Goal: Task Accomplishment & Management: Use online tool/utility

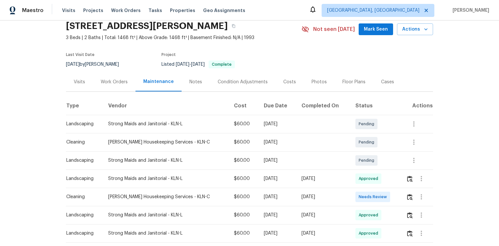
scroll to position [78, 0]
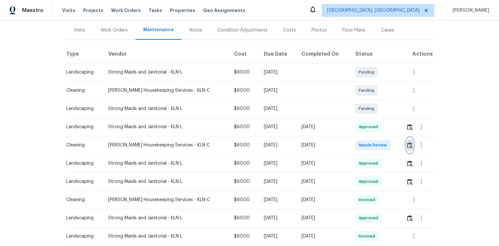
click at [407, 144] on img "button" at bounding box center [410, 145] width 6 height 6
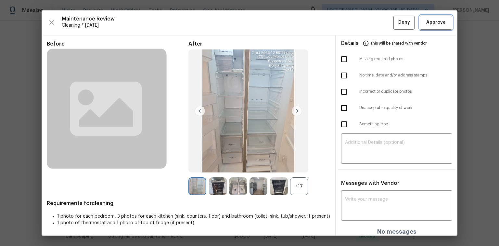
click at [444, 25] on button "Approve" at bounding box center [436, 23] width 32 height 14
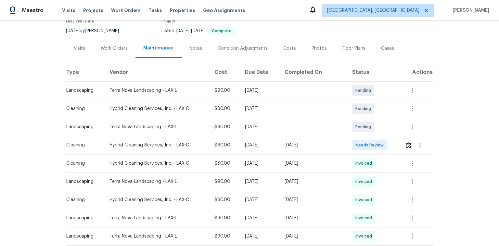
scroll to position [78, 0]
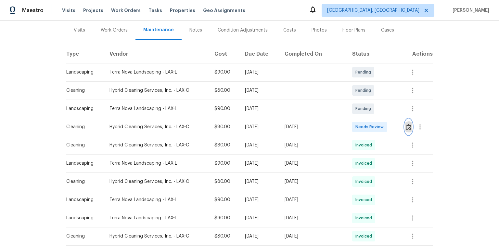
click at [407, 126] on img "button" at bounding box center [409, 127] width 6 height 6
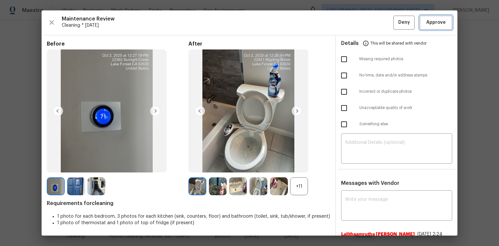
click at [427, 26] on span "Approve" at bounding box center [435, 23] width 19 height 8
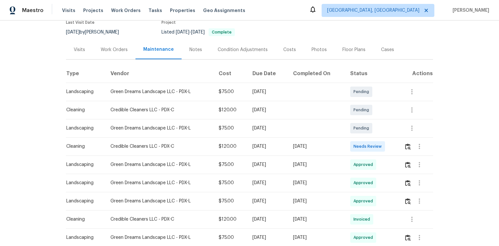
scroll to position [78, 0]
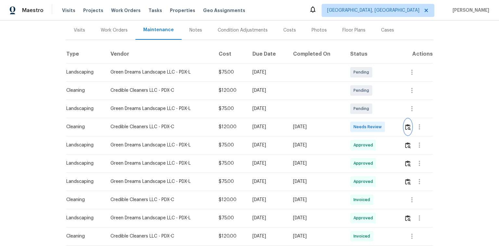
click at [409, 124] on img "button" at bounding box center [408, 127] width 6 height 6
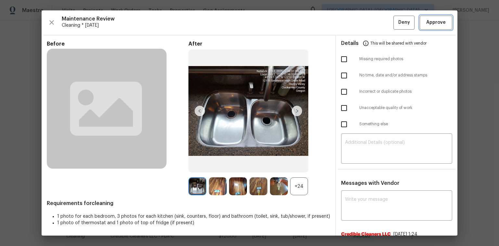
click at [434, 22] on span "Approve" at bounding box center [435, 23] width 19 height 8
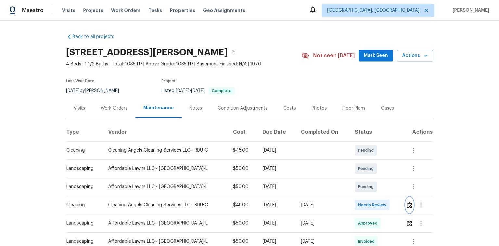
click at [409, 203] on img "button" at bounding box center [410, 205] width 6 height 6
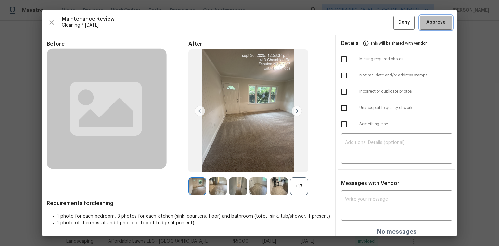
click at [426, 20] on span "Approve" at bounding box center [435, 23] width 19 height 8
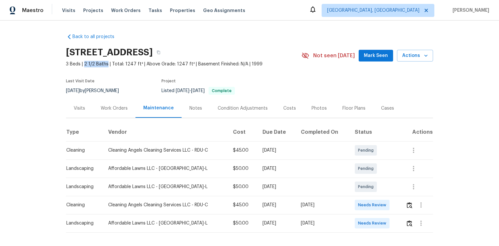
drag, startPoint x: 83, startPoint y: 63, endPoint x: 91, endPoint y: 64, distance: 8.5
click at [106, 64] on span "3 Beds | 2 1/2 Baths | Total: 1247 ft² | Above Grade: 1247 ft² | Basement Finis…" at bounding box center [184, 64] width 236 height 6
drag, startPoint x: 64, startPoint y: 64, endPoint x: 82, endPoint y: 64, distance: 18.2
click at [82, 64] on span "3 Beds | 2 1/2 Baths | Total: 1247 ft² | Above Grade: 1247 ft² | Basement Finis…" at bounding box center [184, 64] width 236 height 6
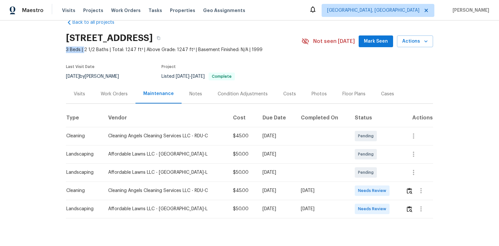
scroll to position [29, 0]
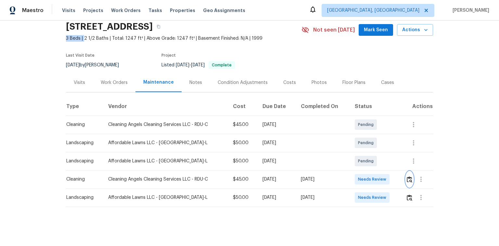
click at [408, 176] on img "button" at bounding box center [410, 179] width 6 height 6
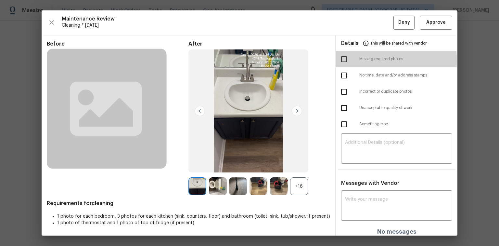
click at [337, 60] on input "checkbox" at bounding box center [344, 59] width 14 height 14
checkbox input "true"
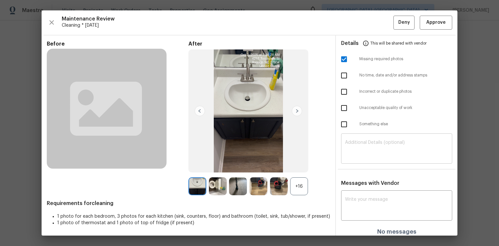
click at [368, 147] on textarea at bounding box center [396, 149] width 103 height 18
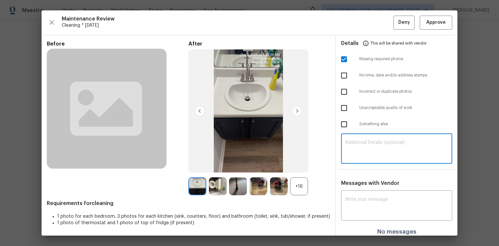
paste textarea "Maintenance Audit Team: Hello! Unfortunately, this Cleaning visit completed on …"
type textarea "Maintenance Audit Team: Hello! Unfortunately, this Cleaning visit completed on …"
click at [352, 204] on textarea at bounding box center [396, 206] width 103 height 18
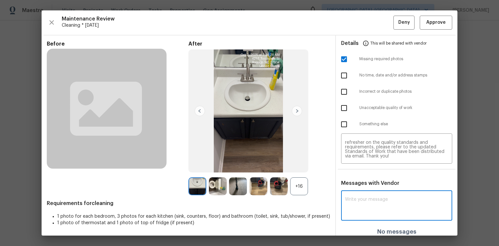
paste textarea "Maintenance Audit Team: Hello! Unfortunately, this Cleaning visit completed on …"
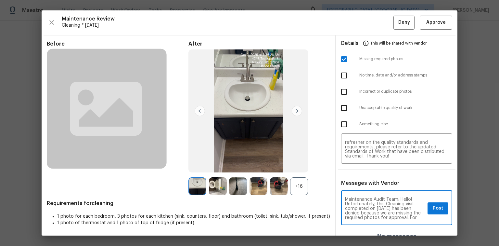
scroll to position [0, 0]
type textarea "Maintenance Audit Team: Hello! Unfortunately, this Cleaning visit completed on …"
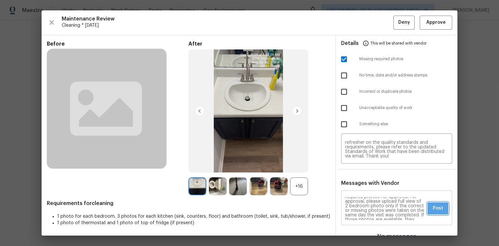
click at [436, 208] on span "Post" at bounding box center [438, 208] width 10 height 8
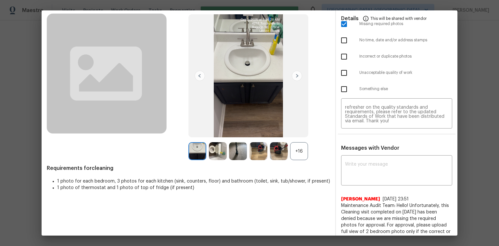
scroll to position [0, 0]
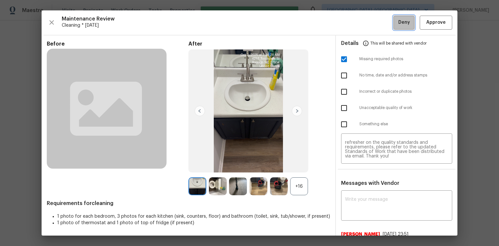
click at [394, 18] on button "Deny" at bounding box center [403, 23] width 21 height 14
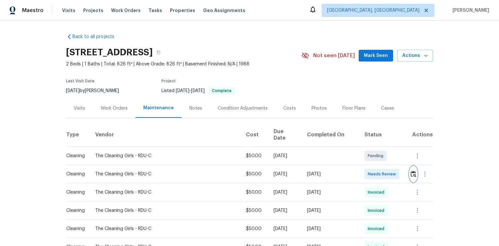
click at [411, 171] on img "button" at bounding box center [414, 174] width 6 height 6
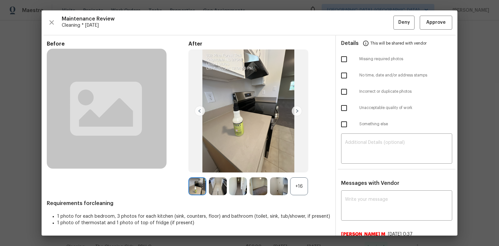
click at [341, 107] on input "checkbox" at bounding box center [344, 108] width 14 height 14
checkbox input "true"
click at [351, 135] on div "​" at bounding box center [396, 149] width 111 height 29
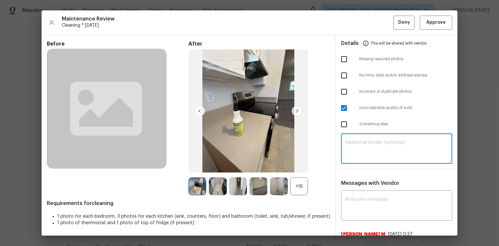
paste textarea "Maintenance Audit Team: Hello! Unfortunately, this Cleaning visit completed on …"
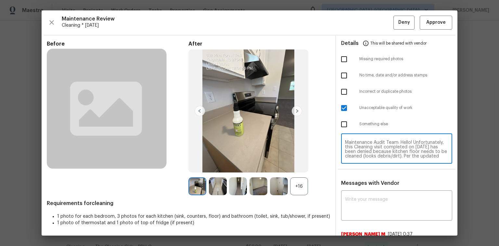
scroll to position [55, 0]
type textarea "Maintenance Audit Team: Hello! Unfortunately, this Cleaning visit completed on …"
click at [351, 198] on textarea at bounding box center [396, 206] width 103 height 18
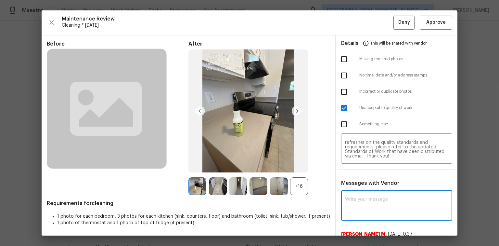
paste textarea "Maintenance Audit Team: Hello! Unfortunately, this Cleaning visit completed on …"
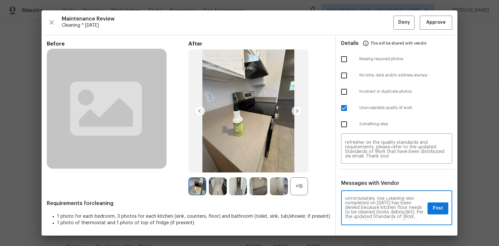
scroll to position [10, 0]
type textarea "Maintenance Audit Team: Hello! Unfortunately, this Cleaning visit completed on …"
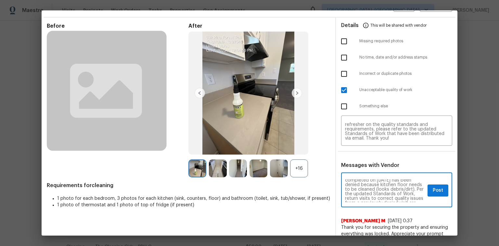
scroll to position [52, 0]
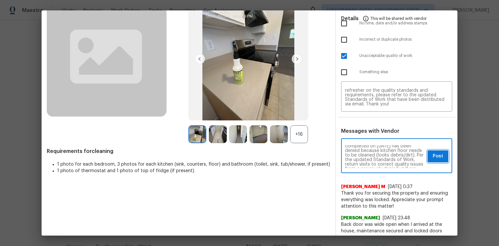
click at [439, 155] on span "Post" at bounding box center [438, 156] width 10 height 8
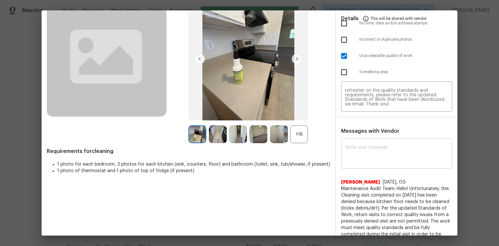
scroll to position [0, 0]
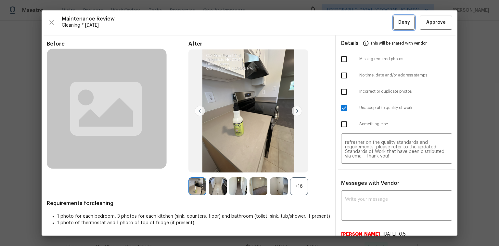
click at [398, 26] on span "Deny" at bounding box center [404, 23] width 12 height 8
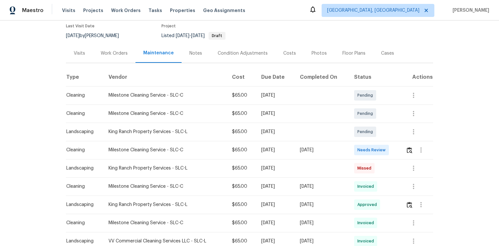
scroll to position [156, 0]
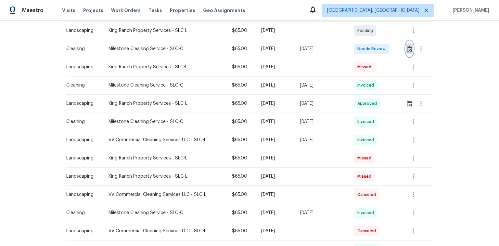
click at [408, 48] on img "button" at bounding box center [410, 49] width 6 height 6
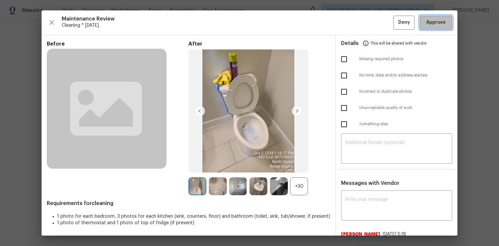
click at [434, 24] on span "Approve" at bounding box center [435, 23] width 19 height 8
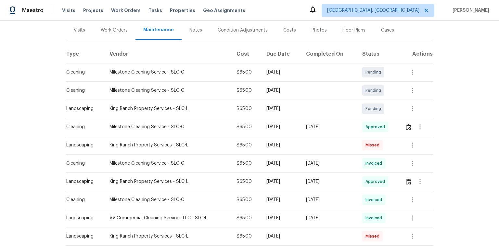
scroll to position [78, 0]
click at [411, 126] on img "button" at bounding box center [409, 127] width 6 height 6
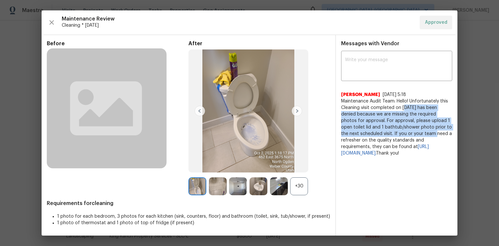
drag, startPoint x: 404, startPoint y: 107, endPoint x: 417, endPoint y: 134, distance: 30.8
click at [417, 134] on span "Maintenance Audit Team: Hello! Unfortunately this Cleaning visit completed on 0…" at bounding box center [396, 127] width 111 height 58
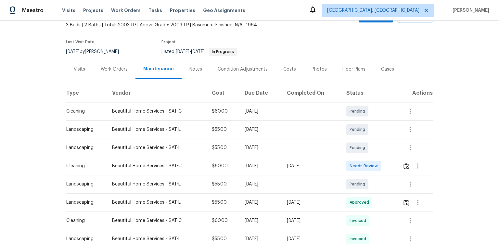
scroll to position [52, 0]
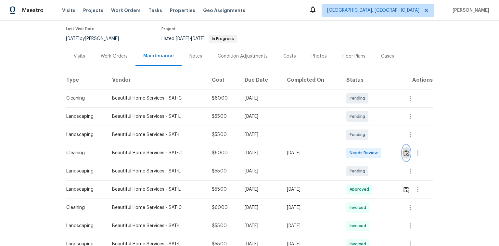
click at [406, 150] on img "button" at bounding box center [406, 153] width 6 height 6
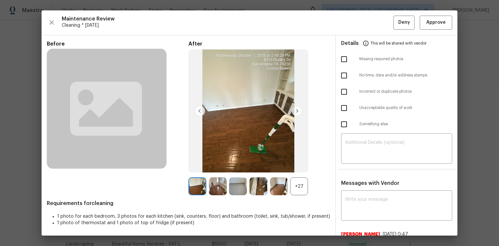
click at [297, 186] on div "+27" at bounding box center [299, 186] width 18 height 18
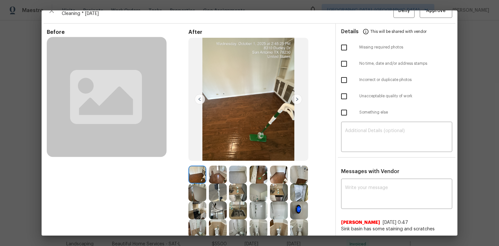
scroll to position [0, 0]
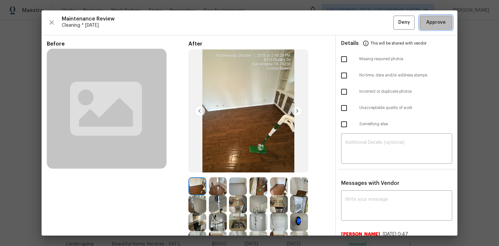
click at [430, 27] on button "Approve" at bounding box center [436, 23] width 32 height 14
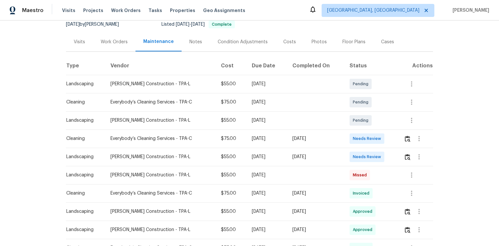
scroll to position [104, 0]
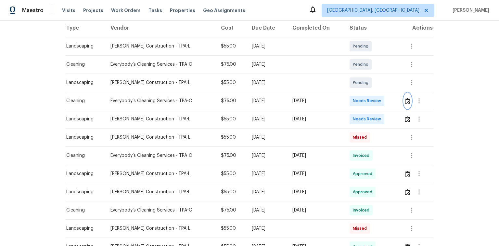
click at [408, 100] on img "button" at bounding box center [408, 101] width 6 height 6
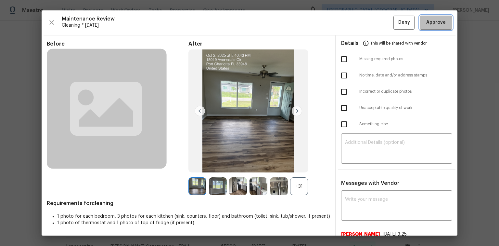
click at [432, 21] on span "Approve" at bounding box center [435, 23] width 19 height 8
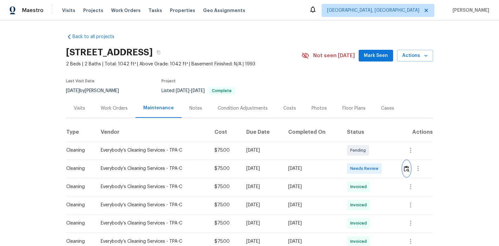
click at [407, 167] on img "button" at bounding box center [407, 168] width 6 height 6
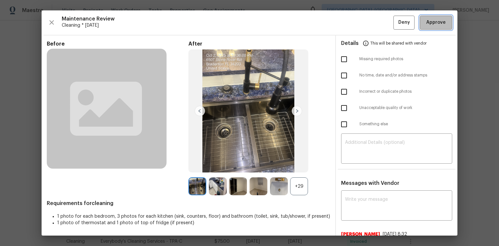
click at [426, 25] on span "Approve" at bounding box center [435, 23] width 19 height 8
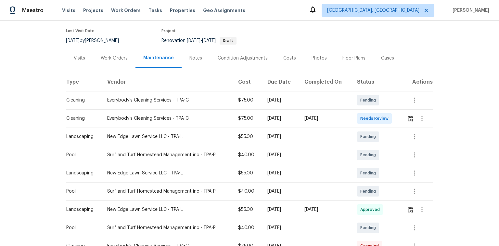
scroll to position [52, 0]
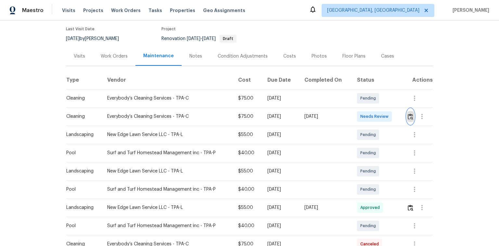
click at [410, 116] on img "button" at bounding box center [411, 116] width 6 height 6
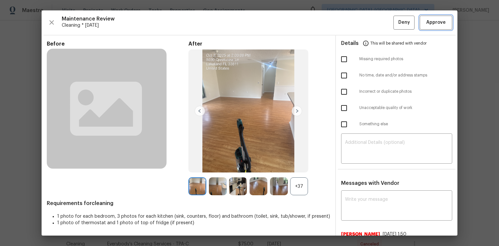
click at [436, 25] on span "Approve" at bounding box center [435, 23] width 19 height 8
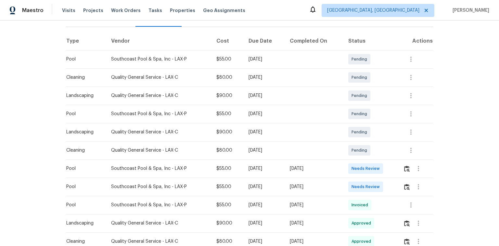
scroll to position [130, 0]
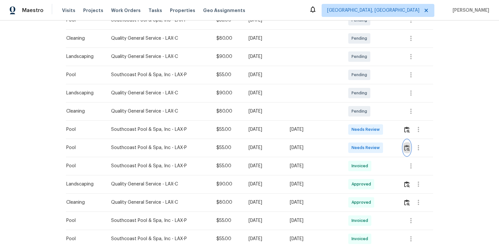
click at [408, 147] on img "button" at bounding box center [407, 148] width 6 height 6
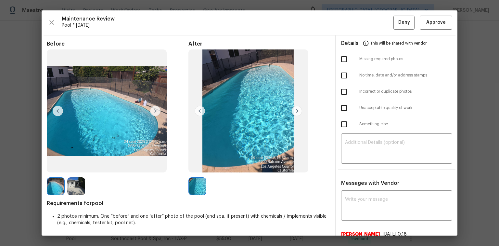
click at [153, 108] on img at bounding box center [155, 111] width 10 height 10
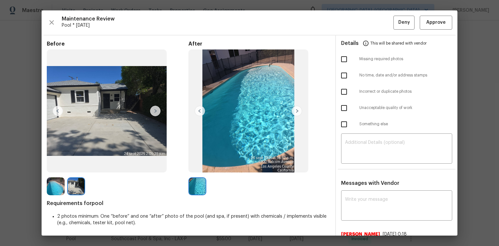
click at [60, 107] on img at bounding box center [58, 111] width 10 height 10
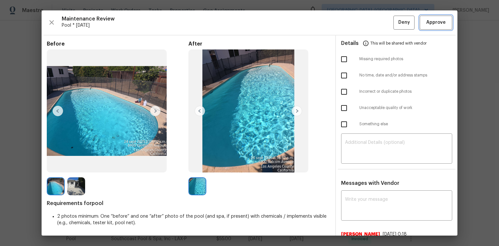
click at [425, 24] on span "Approve" at bounding box center [436, 23] width 22 height 8
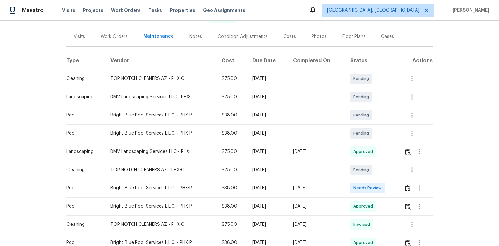
scroll to position [78, 0]
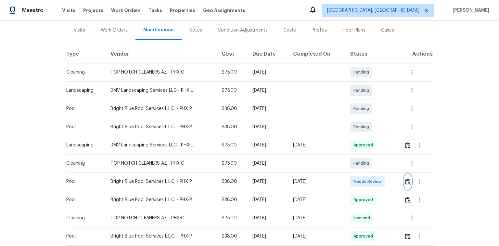
click at [409, 181] on img "button" at bounding box center [408, 181] width 6 height 6
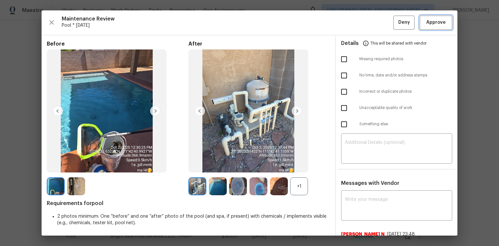
click at [426, 24] on span "Approve" at bounding box center [435, 23] width 19 height 8
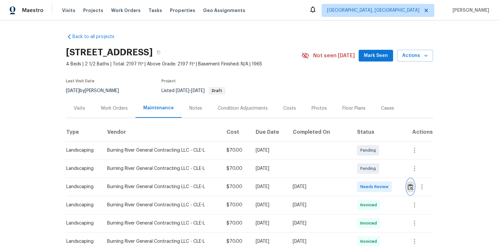
click at [409, 185] on img "button" at bounding box center [411, 187] width 6 height 6
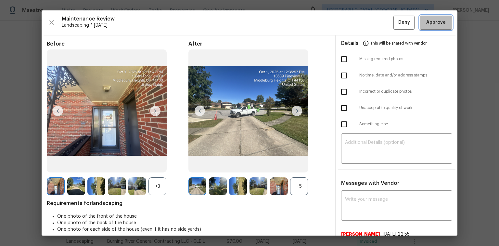
click at [426, 19] on span "Approve" at bounding box center [435, 23] width 19 height 8
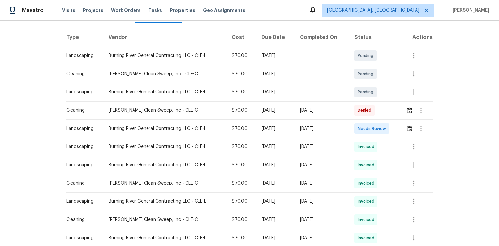
scroll to position [104, 0]
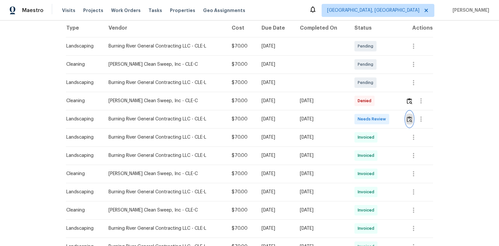
click at [409, 118] on img "button" at bounding box center [410, 119] width 6 height 6
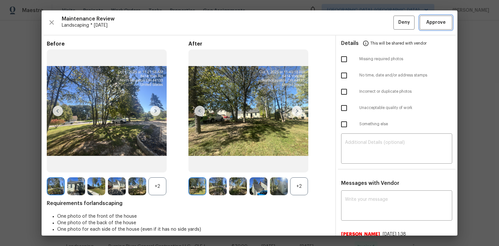
click at [438, 23] on span "Approve" at bounding box center [435, 23] width 19 height 8
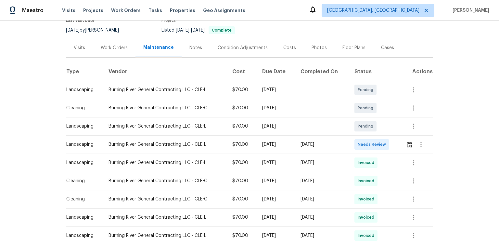
scroll to position [78, 0]
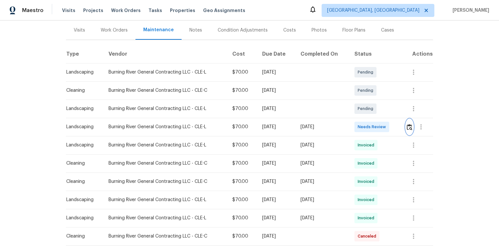
click at [410, 126] on img "button" at bounding box center [410, 127] width 6 height 6
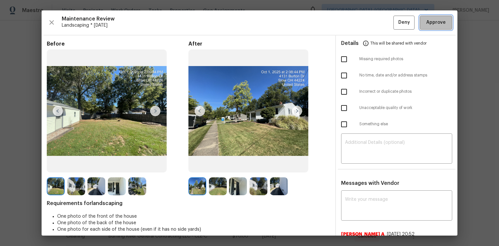
click at [429, 22] on span "Approve" at bounding box center [435, 23] width 19 height 8
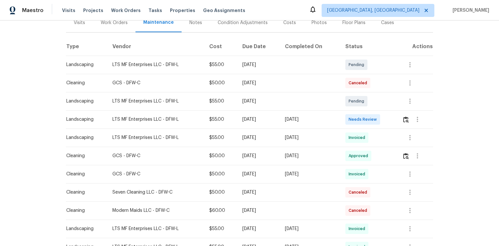
scroll to position [104, 0]
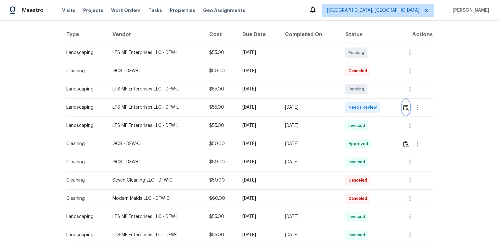
click at [405, 104] on img "button" at bounding box center [406, 107] width 6 height 6
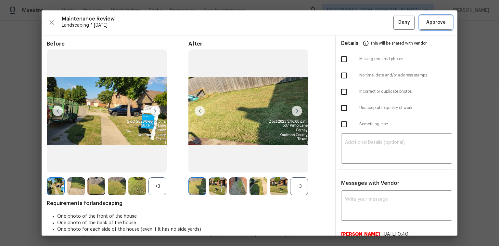
click at [428, 26] on span "Approve" at bounding box center [435, 23] width 19 height 8
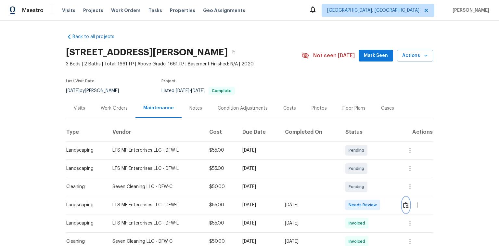
click at [404, 203] on img "button" at bounding box center [406, 205] width 6 height 6
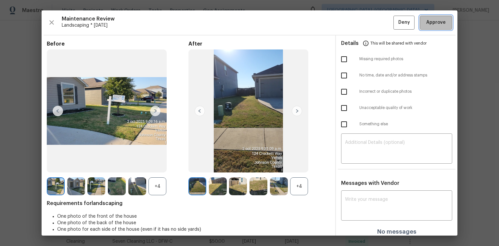
click at [432, 20] on span "Approve" at bounding box center [435, 23] width 19 height 8
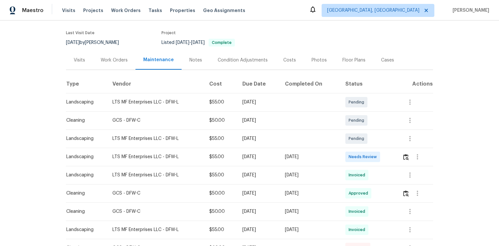
scroll to position [52, 0]
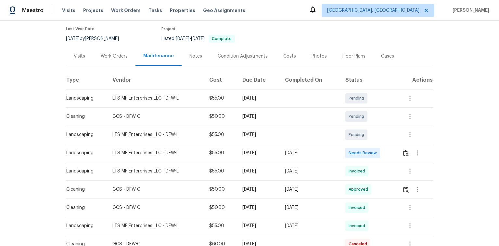
click at [402, 151] on div at bounding box center [417, 153] width 31 height 16
click at [404, 151] on img "button" at bounding box center [406, 153] width 6 height 6
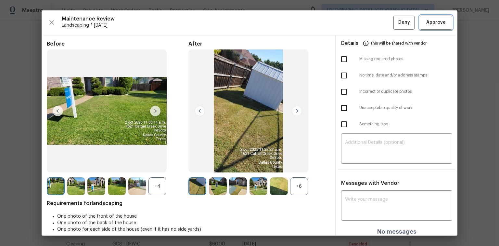
click at [426, 22] on span "Approve" at bounding box center [435, 23] width 19 height 8
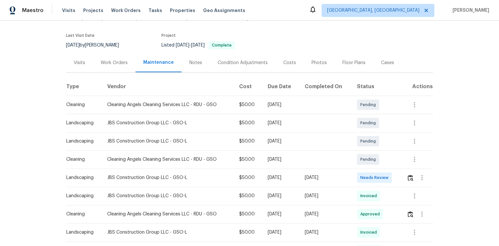
scroll to position [52, 0]
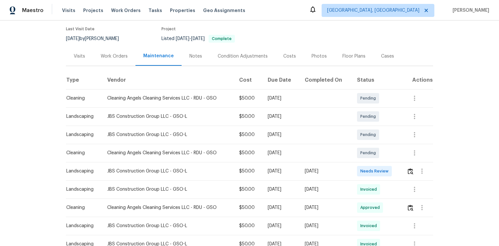
drag, startPoint x: 405, startPoint y: 171, endPoint x: 409, endPoint y: 171, distance: 3.9
click at [406, 171] on td at bounding box center [418, 171] width 32 height 18
click at [411, 171] on img "button" at bounding box center [411, 171] width 6 height 6
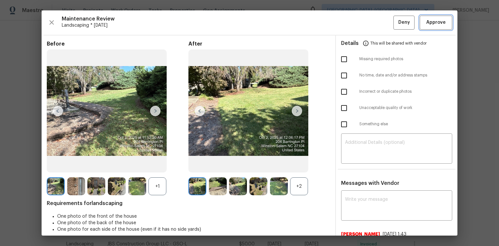
drag, startPoint x: 430, startPoint y: 26, endPoint x: 437, endPoint y: 23, distance: 7.3
click at [432, 25] on span "Approve" at bounding box center [435, 23] width 19 height 8
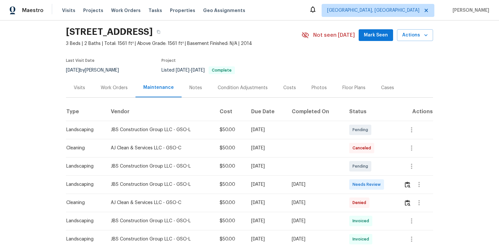
scroll to position [78, 0]
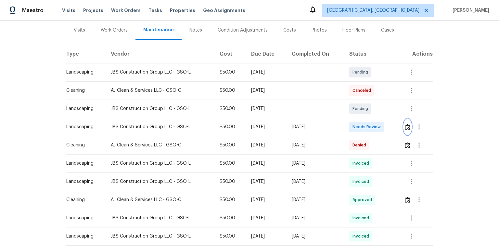
click at [408, 130] on img "button" at bounding box center [408, 127] width 6 height 6
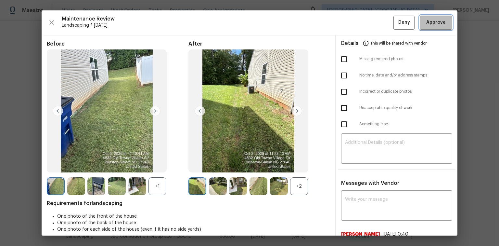
click at [433, 18] on button "Approve" at bounding box center [436, 23] width 32 height 14
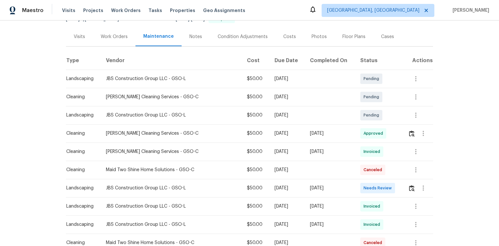
scroll to position [78, 0]
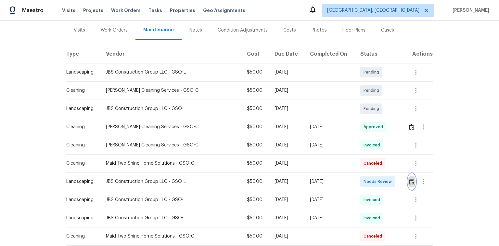
click at [409, 180] on img "button" at bounding box center [412, 181] width 6 height 6
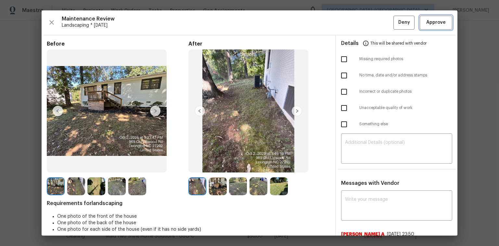
click at [440, 21] on span "Approve" at bounding box center [435, 23] width 19 height 8
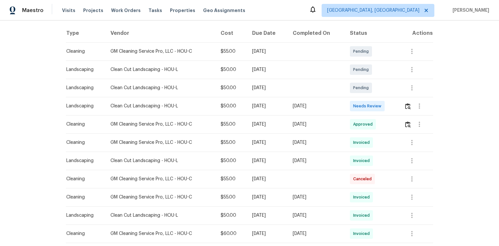
scroll to position [78, 0]
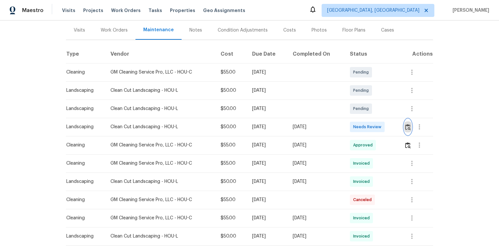
click at [406, 125] on img "button" at bounding box center [408, 127] width 6 height 6
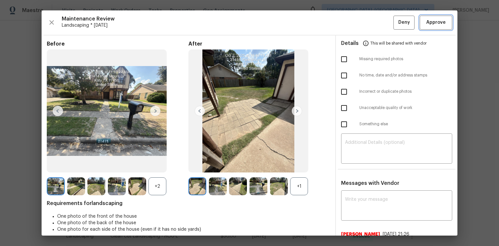
click at [420, 19] on button "Approve" at bounding box center [436, 23] width 32 height 14
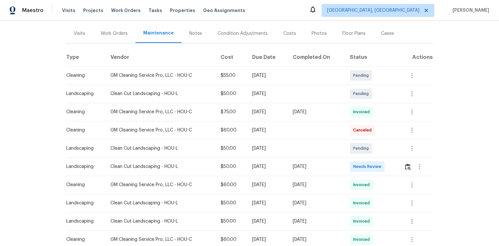
scroll to position [78, 0]
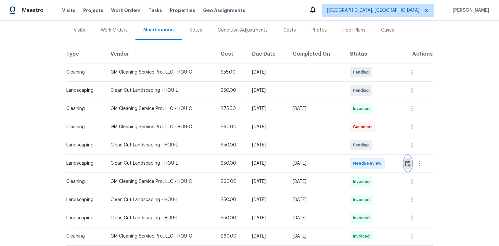
click at [410, 165] on button "button" at bounding box center [407, 163] width 7 height 16
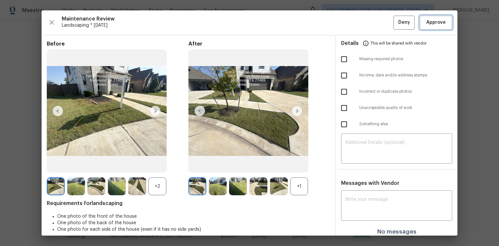
click at [432, 19] on span "Approve" at bounding box center [435, 23] width 19 height 8
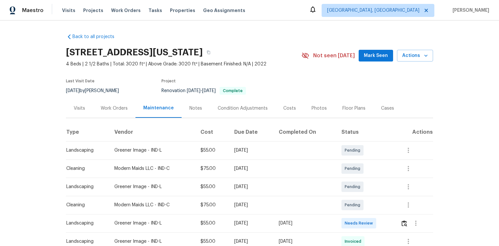
scroll to position [26, 0]
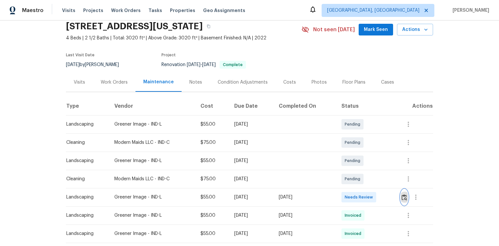
click at [405, 196] on img "button" at bounding box center [405, 197] width 6 height 6
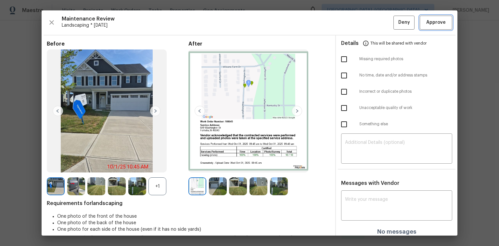
click at [426, 23] on span "Approve" at bounding box center [435, 23] width 19 height 8
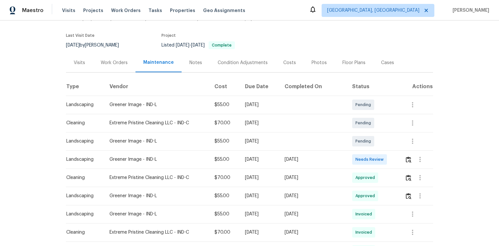
scroll to position [41, 0]
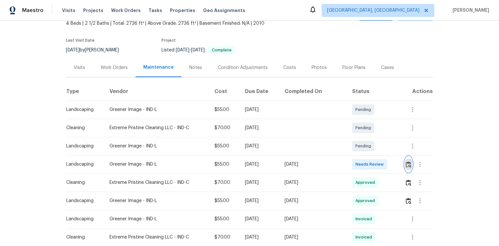
click at [406, 164] on img "button" at bounding box center [409, 164] width 6 height 6
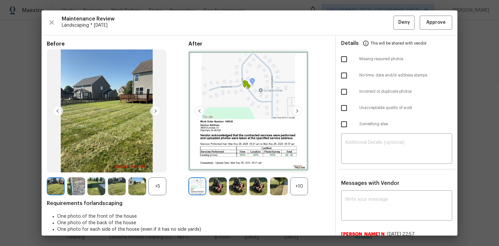
click at [340, 106] on input "checkbox" at bounding box center [344, 108] width 14 height 14
checkbox input "true"
click at [385, 142] on textarea at bounding box center [396, 149] width 103 height 18
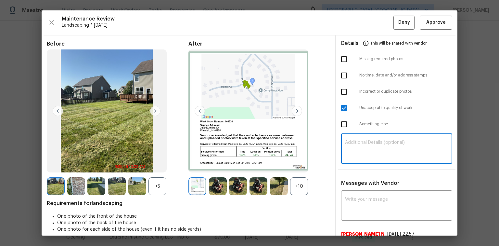
paste textarea "Maintenance Audit Team: Hello! Unfortunately, this Landscaping visit completed …"
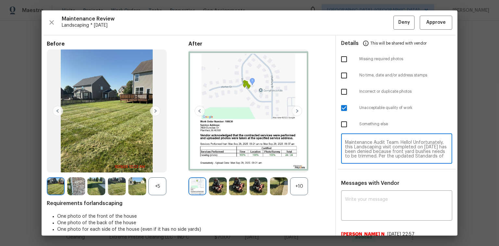
scroll to position [50, 0]
type textarea "Maintenance Audit Team: Hello! Unfortunately, this Landscaping visit completed …"
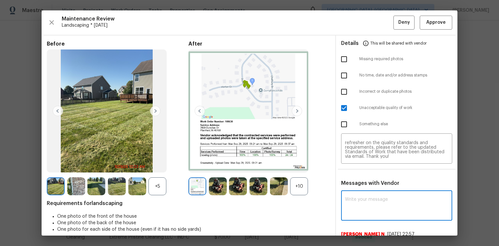
click at [377, 202] on textarea at bounding box center [396, 206] width 103 height 18
paste textarea "Maintenance Audit Team: Hello! Unfortunately, this Landscaping visit completed …"
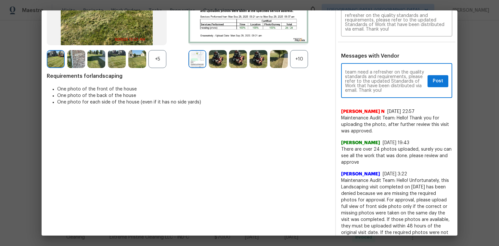
scroll to position [130, 0]
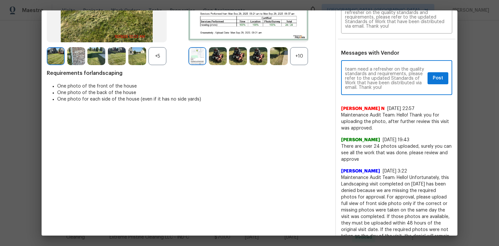
type textarea "Maintenance Audit Team: Hello! Unfortunately, this Landscaping visit completed …"
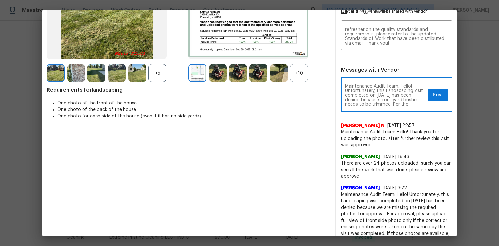
scroll to position [104, 0]
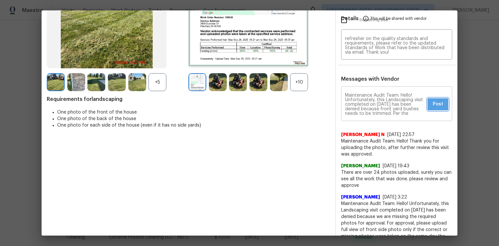
click at [433, 106] on span "Post" at bounding box center [438, 104] width 10 height 8
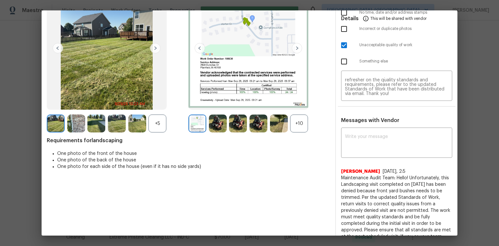
scroll to position [0, 0]
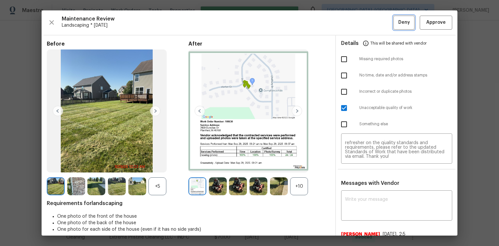
click at [393, 20] on button "Deny" at bounding box center [403, 23] width 21 height 14
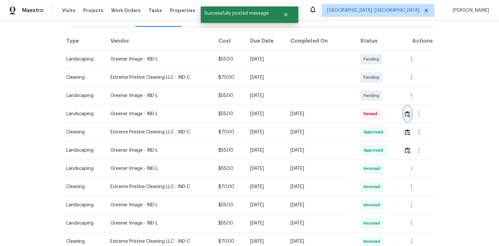
scroll to position [93, 0]
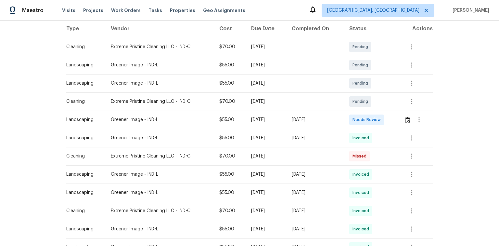
scroll to position [104, 0]
click at [405, 120] on img "button" at bounding box center [408, 119] width 6 height 6
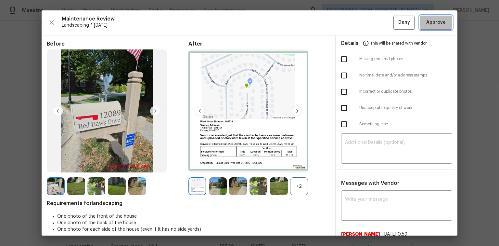
click at [435, 24] on span "Approve" at bounding box center [435, 23] width 19 height 8
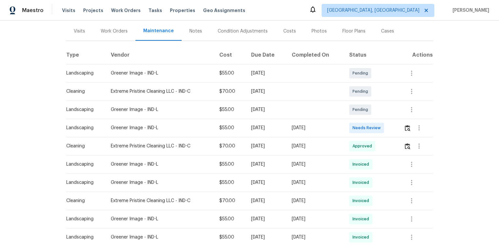
scroll to position [78, 0]
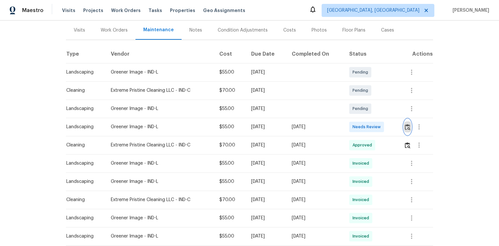
click at [408, 126] on img "button" at bounding box center [408, 127] width 6 height 6
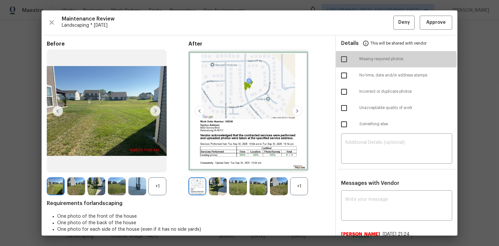
click at [344, 60] on input "checkbox" at bounding box center [344, 59] width 14 height 14
checkbox input "true"
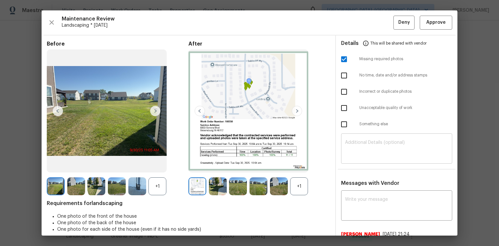
click at [364, 142] on textarea at bounding box center [396, 149] width 103 height 18
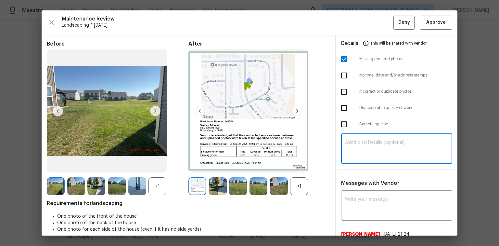
paste textarea "Maintenance Audit Team: Hello! Unfortunately, this Landscaping visit completed …"
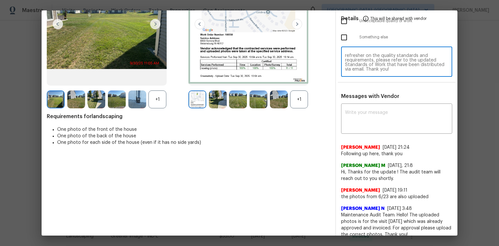
scroll to position [130, 0]
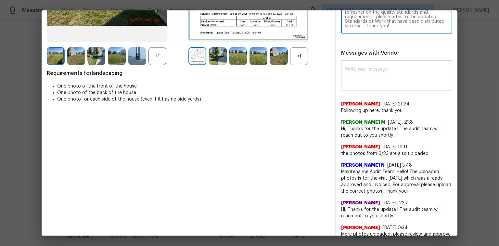
type textarea "Maintenance Audit Team: Hello! Unfortunately, this Landscaping visit completed …"
click at [362, 76] on textarea at bounding box center [396, 76] width 103 height 18
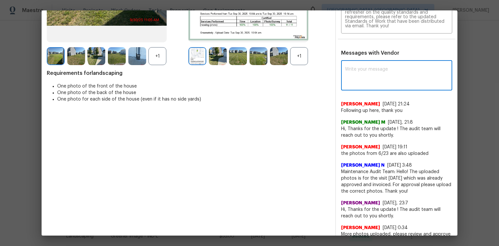
paste textarea "Maintenance Audit Team: Hello! Unfortunately, this Landscaping visit completed …"
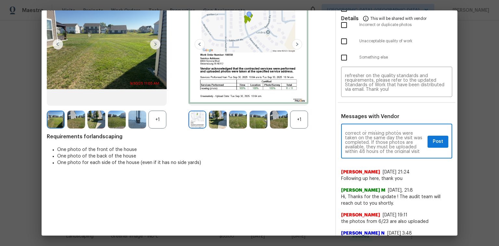
scroll to position [104, 0]
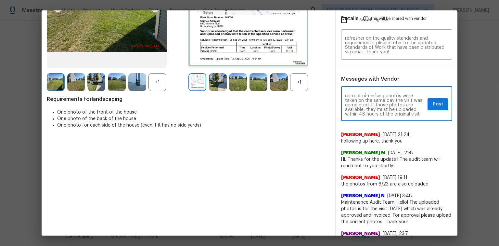
type textarea "Maintenance Audit Team: Hello! Unfortunately, this Landscaping visit completed …"
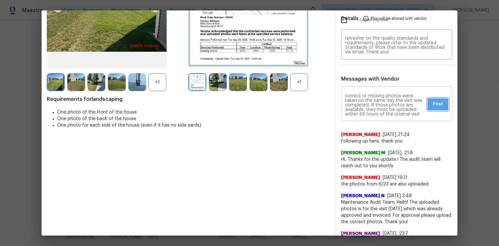
click at [433, 106] on span "Post" at bounding box center [438, 104] width 10 height 8
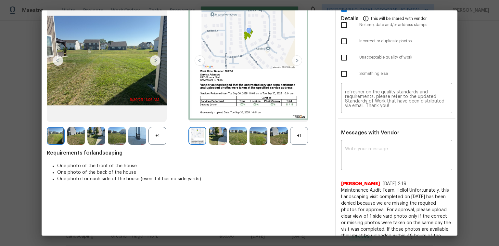
scroll to position [0, 0]
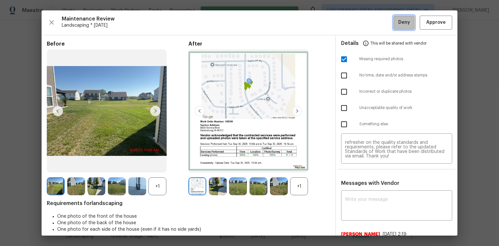
click at [403, 22] on span "Deny" at bounding box center [404, 23] width 12 height 8
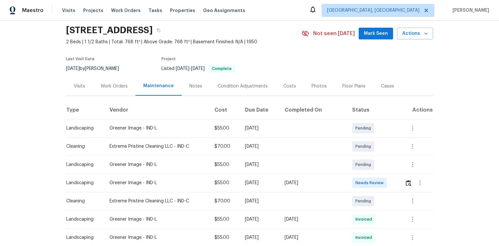
scroll to position [52, 0]
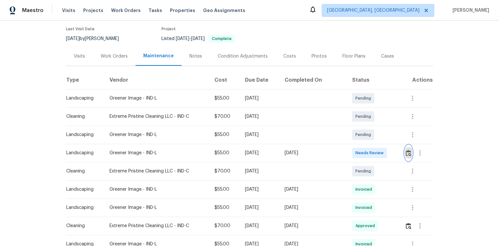
click at [406, 153] on img "button" at bounding box center [409, 153] width 6 height 6
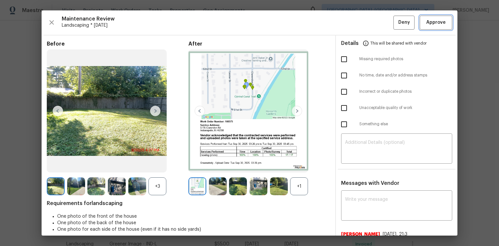
click at [434, 26] on span "Approve" at bounding box center [435, 23] width 19 height 8
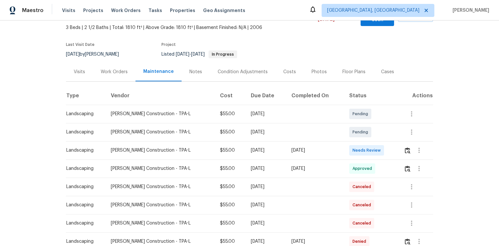
scroll to position [52, 0]
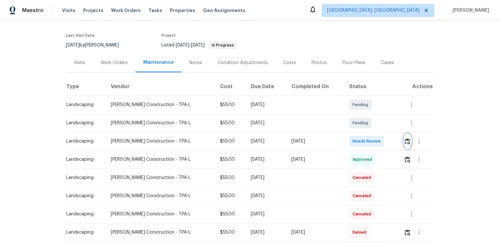
click at [405, 138] on img "button" at bounding box center [408, 141] width 6 height 6
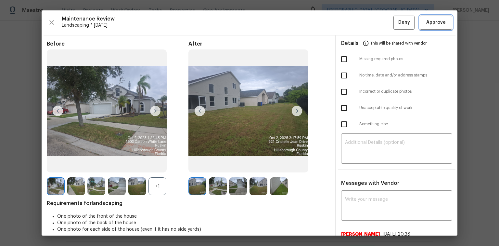
click at [426, 17] on button "Approve" at bounding box center [436, 23] width 32 height 14
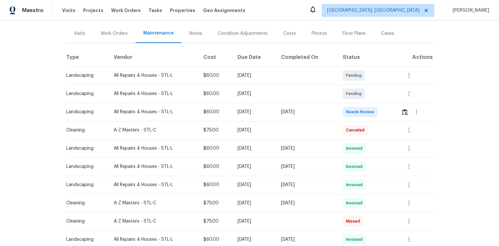
scroll to position [78, 0]
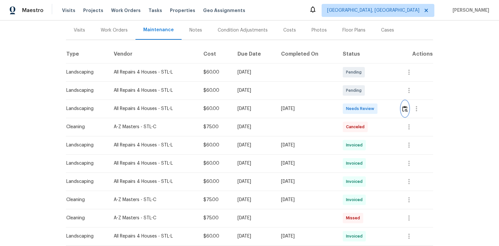
click at [407, 107] on img "button" at bounding box center [405, 109] width 6 height 6
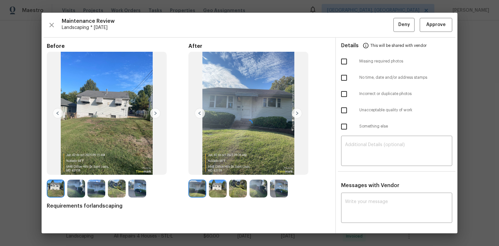
click at [430, 26] on div at bounding box center [250, 123] width 416 height 220
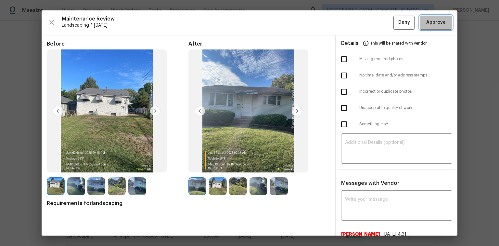
click at [427, 25] on span "Approve" at bounding box center [435, 23] width 19 height 8
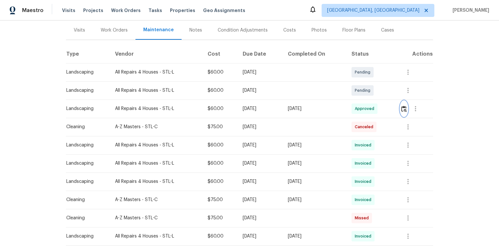
scroll to position [0, 0]
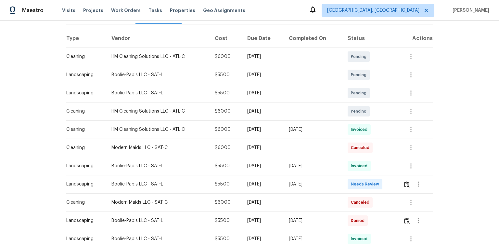
scroll to position [130, 0]
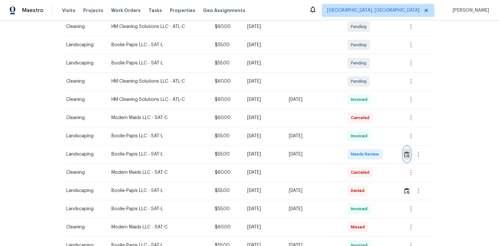
click at [407, 151] on img "button" at bounding box center [407, 154] width 6 height 6
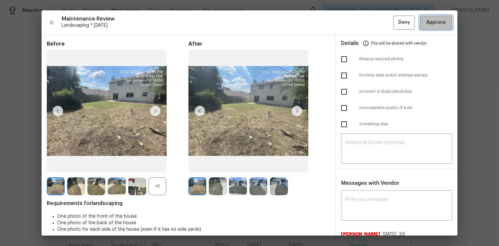
click at [426, 20] on span "Approve" at bounding box center [435, 23] width 19 height 8
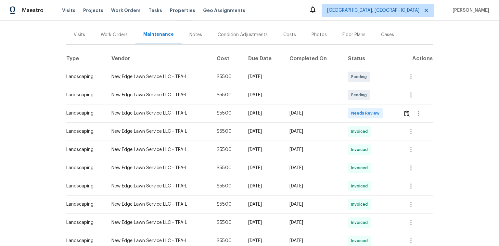
scroll to position [78, 0]
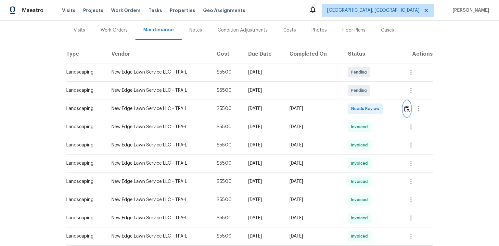
click at [404, 108] on img "button" at bounding box center [407, 109] width 6 height 6
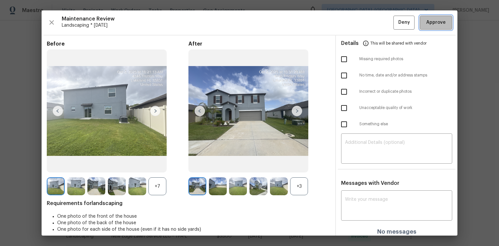
click at [420, 23] on button "Approve" at bounding box center [436, 23] width 32 height 14
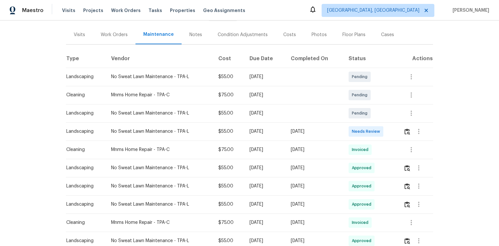
scroll to position [78, 0]
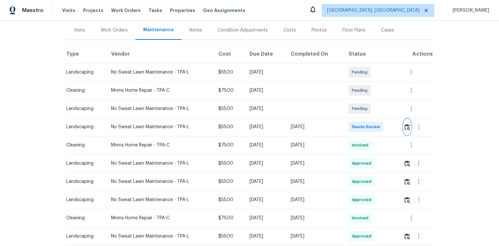
click at [411, 127] on div at bounding box center [417, 127] width 29 height 16
click at [408, 127] on img "button" at bounding box center [407, 127] width 6 height 6
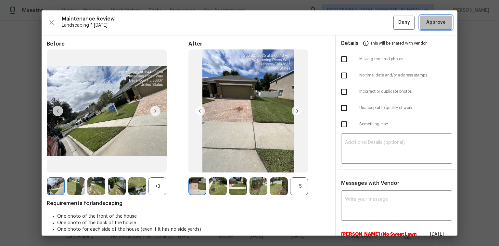
click at [438, 21] on span "Approve" at bounding box center [435, 23] width 19 height 8
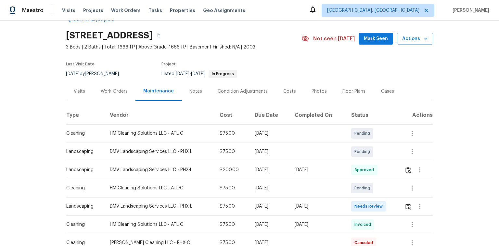
scroll to position [52, 0]
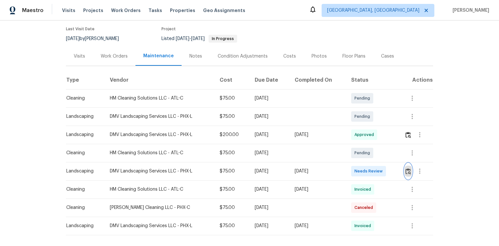
click at [405, 170] on img "button" at bounding box center [408, 171] width 6 height 6
click at [407, 169] on img "button" at bounding box center [408, 171] width 6 height 6
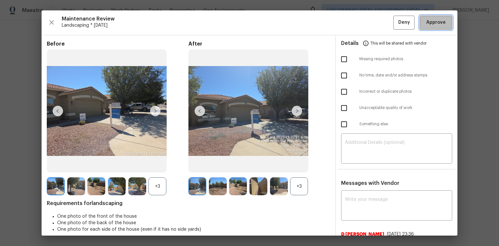
click at [426, 24] on span "Approve" at bounding box center [435, 23] width 19 height 8
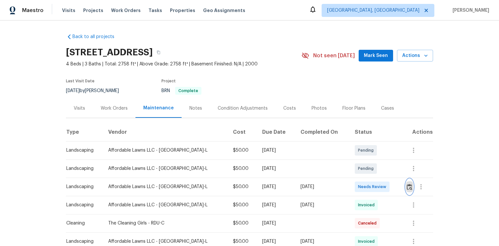
click at [407, 188] on img "button" at bounding box center [410, 187] width 6 height 6
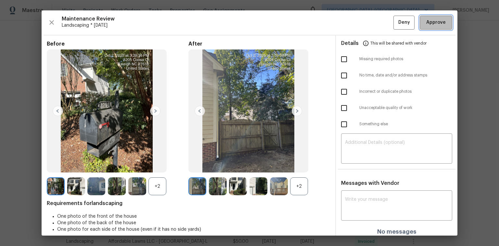
click at [438, 19] on span "Approve" at bounding box center [435, 23] width 19 height 8
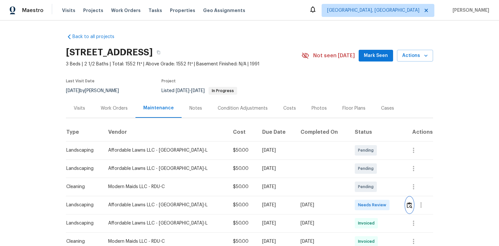
click at [407, 204] on img "button" at bounding box center [410, 205] width 6 height 6
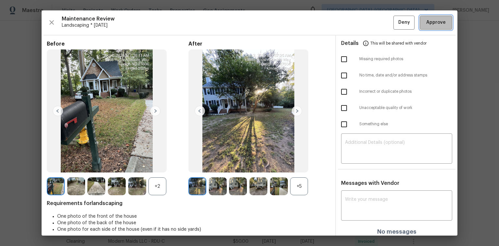
click at [426, 24] on span "Approve" at bounding box center [435, 23] width 19 height 8
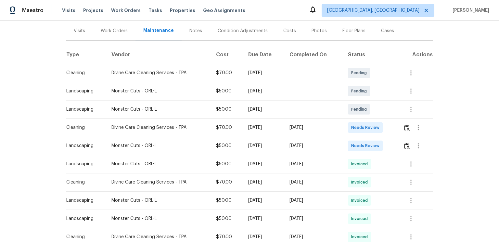
scroll to position [78, 0]
click at [405, 145] on img "button" at bounding box center [407, 145] width 6 height 6
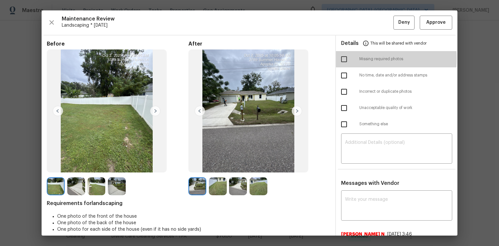
click at [340, 58] on input "checkbox" at bounding box center [344, 59] width 14 height 14
checkbox input "true"
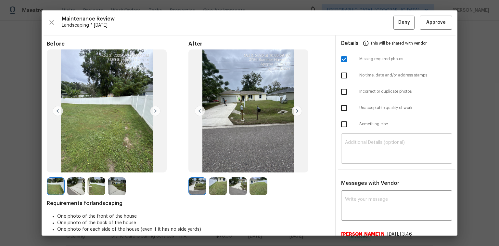
click at [345, 148] on textarea at bounding box center [396, 149] width 103 height 18
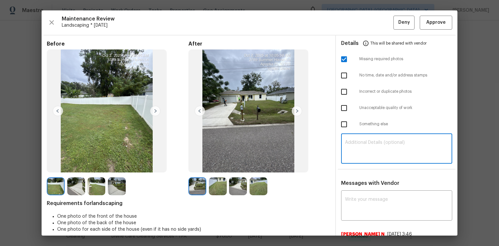
paste textarea "Maintenance Audit Team: Hello! Unfortunately, this Landscaping visit completed …"
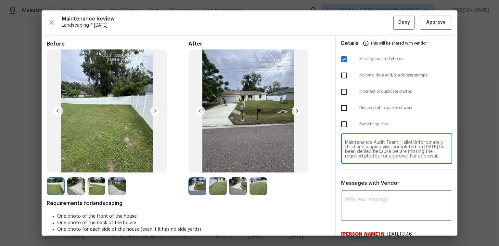
scroll to position [55, 0]
type textarea "Maintenance Audit Team: Hello! Unfortunately, this Landscaping visit completed …"
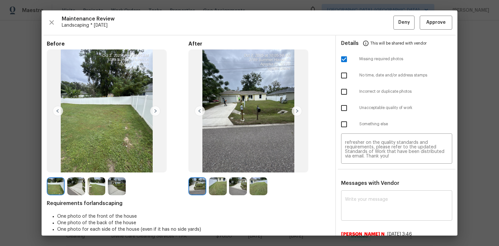
click at [341, 193] on div "x ​" at bounding box center [396, 206] width 111 height 29
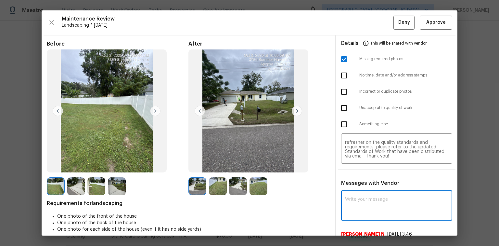
paste textarea "Maintenance Audit Team: Hello! Unfortunately, this Landscaping visit completed …"
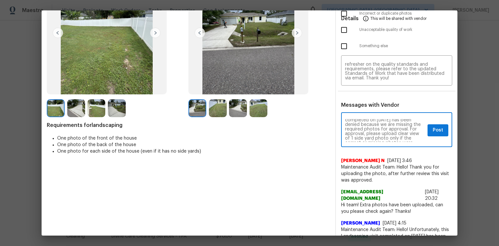
scroll to position [21, 0]
type textarea "Maintenance Audit Team: Hello! Unfortunately, this Landscaping visit completed …"
click at [433, 131] on span "Post" at bounding box center [438, 130] width 10 height 8
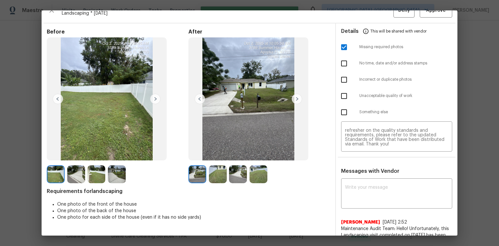
scroll to position [0, 0]
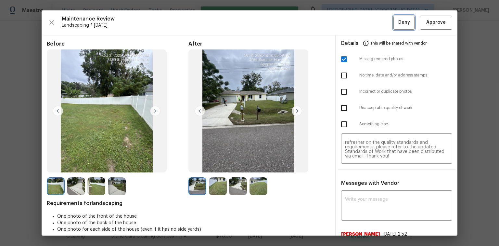
click at [398, 25] on span "Deny" at bounding box center [404, 23] width 12 height 8
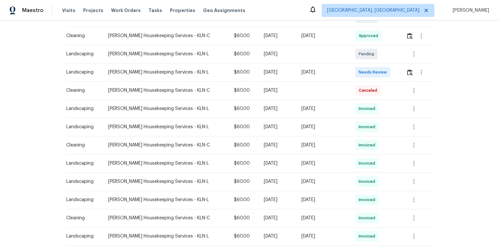
scroll to position [156, 0]
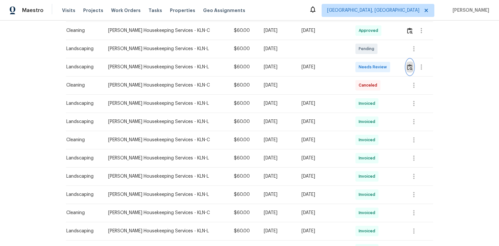
click at [407, 68] on img "button" at bounding box center [410, 67] width 6 height 6
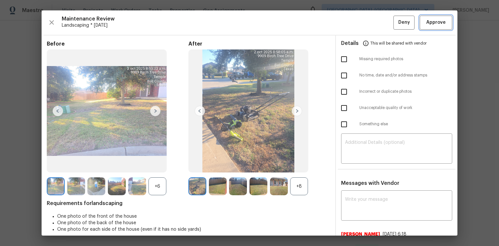
click at [435, 21] on span "Approve" at bounding box center [435, 23] width 19 height 8
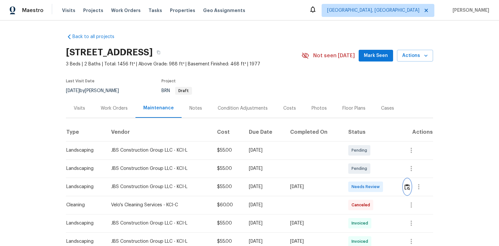
click at [406, 186] on img "button" at bounding box center [407, 187] width 6 height 6
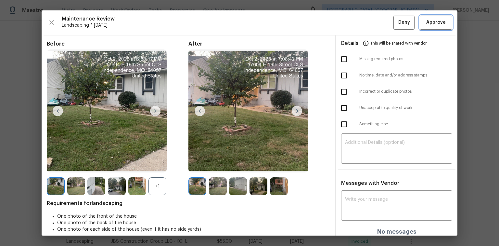
click at [435, 26] on span "Approve" at bounding box center [435, 23] width 19 height 8
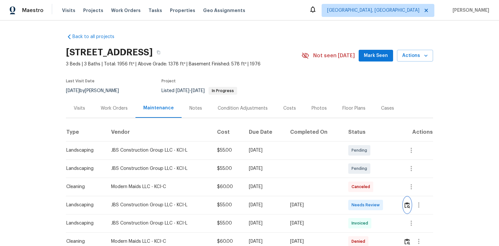
click at [405, 204] on img "button" at bounding box center [407, 205] width 6 height 6
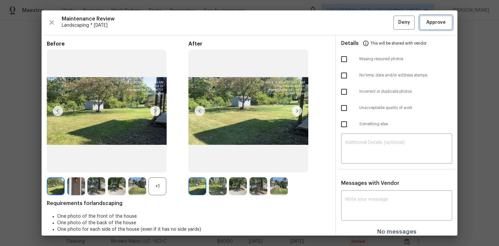
click at [437, 24] on span "Approve" at bounding box center [435, 23] width 19 height 8
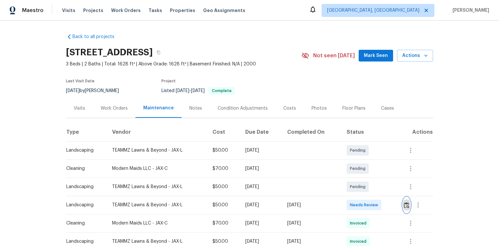
click at [405, 203] on img "button" at bounding box center [407, 205] width 6 height 6
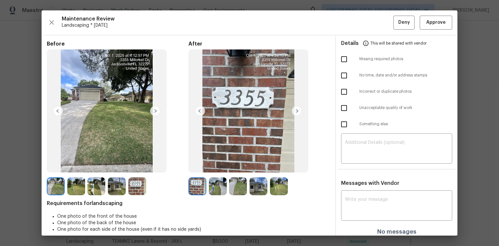
click at [297, 111] on img at bounding box center [297, 111] width 10 height 10
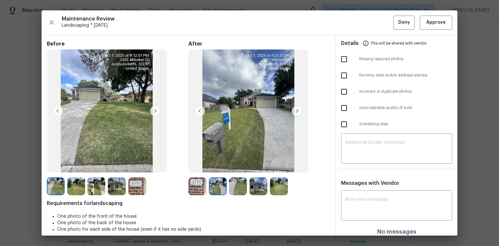
click at [297, 111] on img at bounding box center [297, 111] width 10 height 10
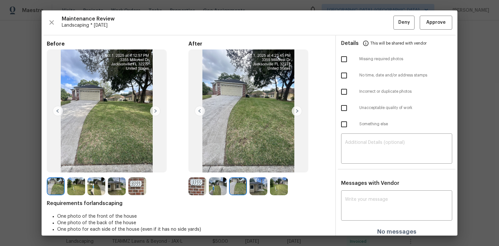
click at [297, 111] on img at bounding box center [297, 111] width 10 height 10
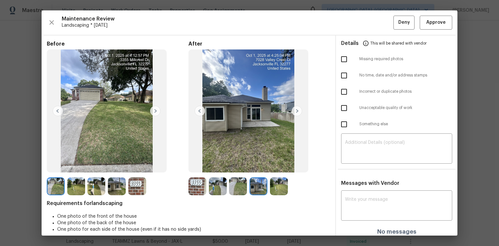
click at [297, 111] on img at bounding box center [297, 111] width 10 height 10
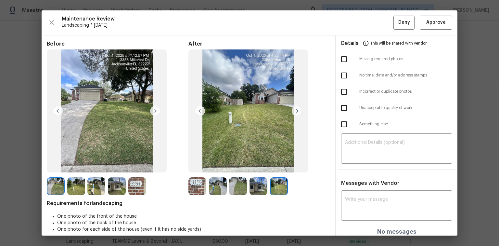
click at [297, 111] on img at bounding box center [297, 111] width 10 height 10
click at [444, 19] on button "Approve" at bounding box center [436, 23] width 32 height 14
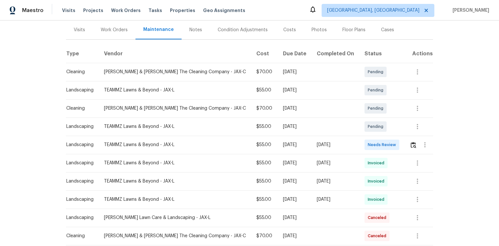
scroll to position [104, 0]
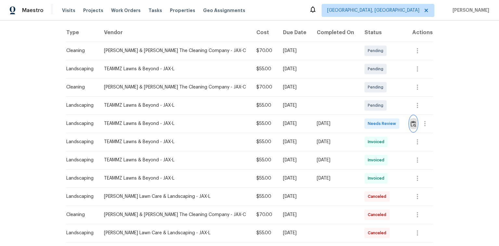
click at [411, 121] on img "button" at bounding box center [414, 124] width 6 height 6
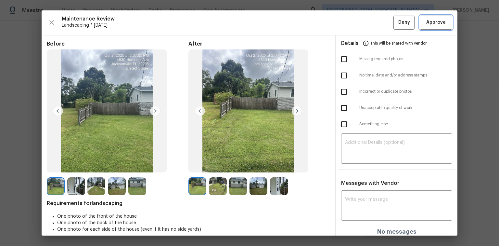
click at [437, 25] on span "Approve" at bounding box center [435, 23] width 19 height 8
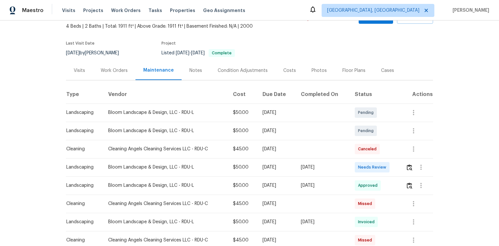
scroll to position [52, 0]
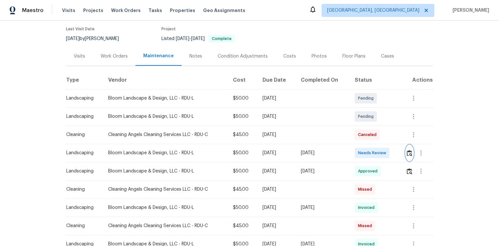
click at [409, 151] on img "button" at bounding box center [410, 153] width 6 height 6
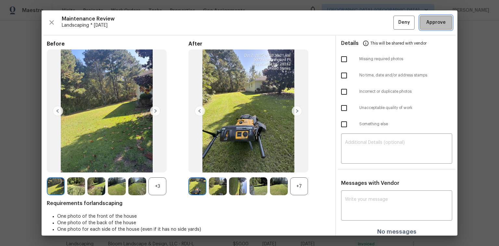
click at [442, 20] on span "Approve" at bounding box center [436, 23] width 22 height 8
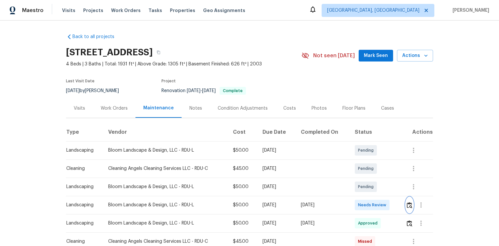
click at [408, 204] on img "button" at bounding box center [410, 205] width 6 height 6
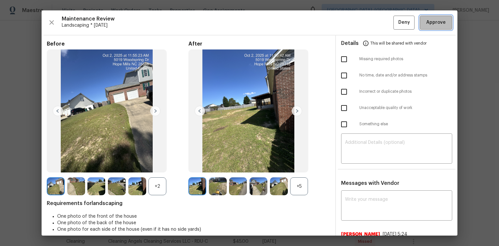
click at [433, 27] on button "Approve" at bounding box center [436, 23] width 32 height 14
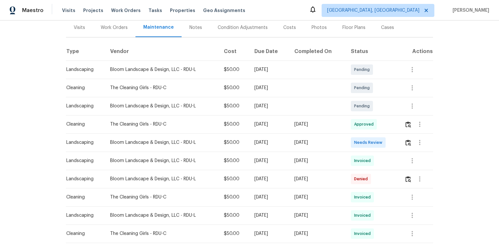
scroll to position [156, 0]
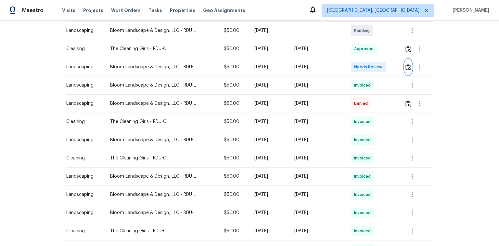
click at [409, 66] on img "button" at bounding box center [408, 67] width 6 height 6
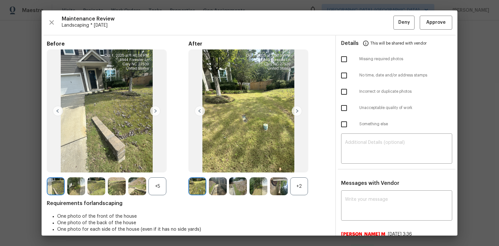
click at [340, 107] on input "checkbox" at bounding box center [344, 108] width 14 height 14
checkbox input "true"
click at [361, 137] on div "​" at bounding box center [396, 149] width 111 height 29
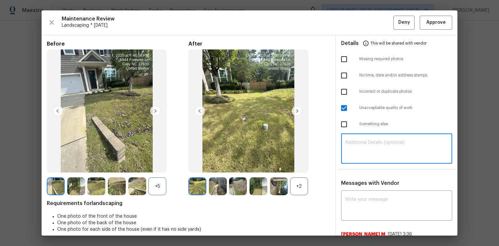
paste textarea "Maintenance Audit Team: Hello! Unfortunately, this Landscaping visit completed …"
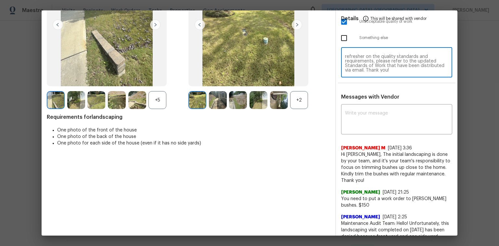
scroll to position [104, 0]
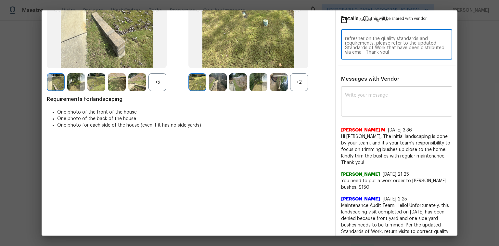
type textarea "Maintenance Audit Team: Hello! Unfortunately, this Landscaping visit completed …"
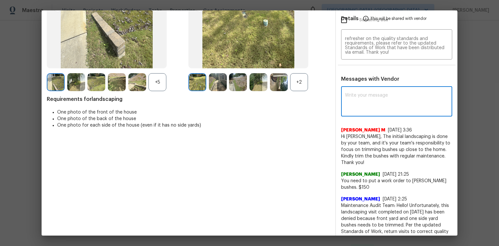
click at [354, 97] on textarea at bounding box center [396, 102] width 103 height 18
paste textarea "Maintenance Audit Team: Hello! Unfortunately, this Landscaping visit completed …"
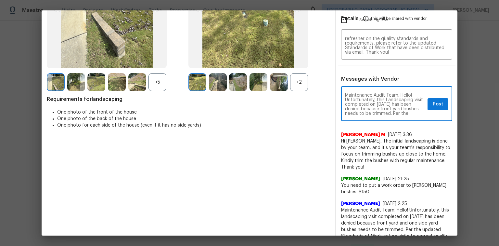
scroll to position [10, 0]
type textarea "Maintenance Audit Team: Hello! Unfortunately, this Landscaping visit completed …"
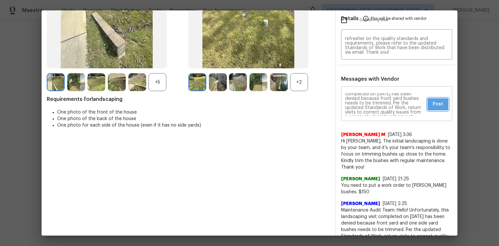
click at [433, 104] on span "Post" at bounding box center [438, 104] width 10 height 8
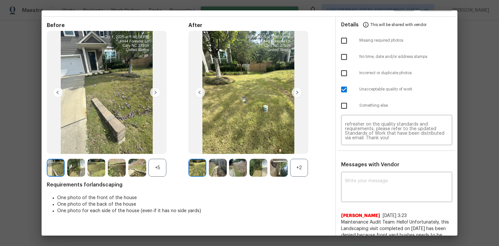
scroll to position [0, 0]
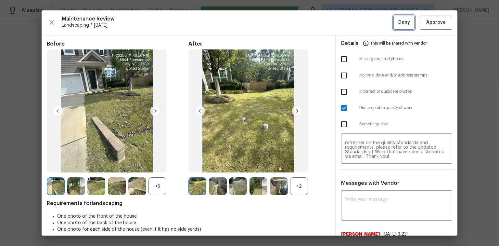
click at [402, 19] on span "Deny" at bounding box center [404, 23] width 12 height 8
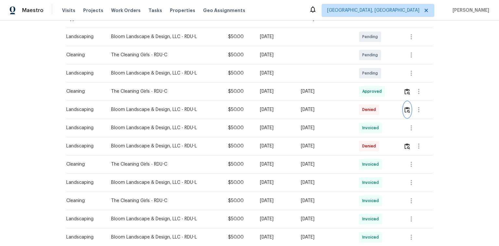
scroll to position [104, 0]
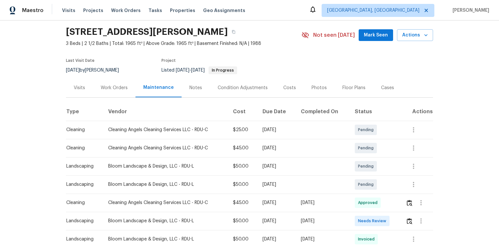
scroll to position [78, 0]
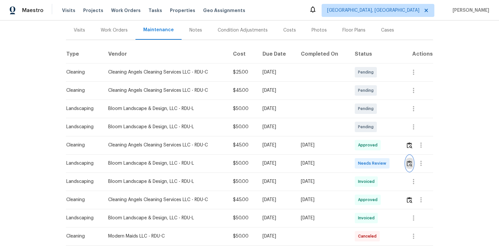
click at [410, 161] on img "button" at bounding box center [410, 163] width 6 height 6
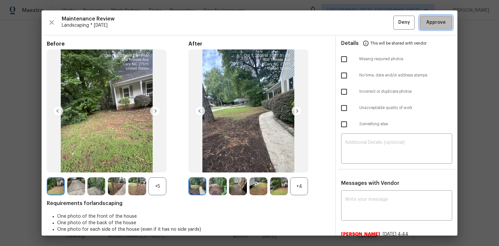
click at [427, 26] on span "Approve" at bounding box center [435, 23] width 19 height 8
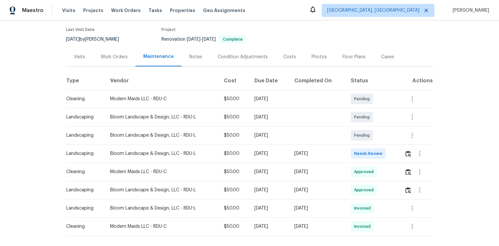
scroll to position [52, 0]
click at [407, 151] on img "button" at bounding box center [408, 153] width 6 height 6
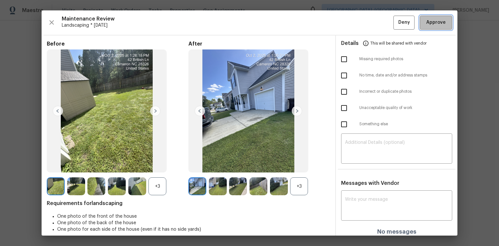
click at [436, 29] on button "Approve" at bounding box center [436, 23] width 32 height 14
